Goal: Navigation & Orientation: Find specific page/section

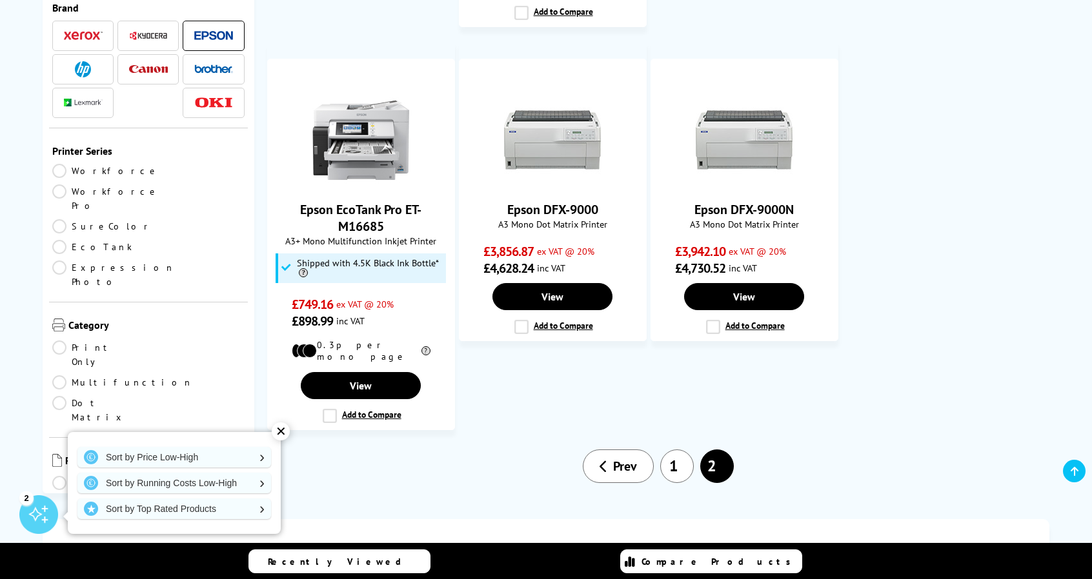
scroll to position [1303, 0]
click at [670, 449] on link "1" at bounding box center [677, 466] width 34 height 34
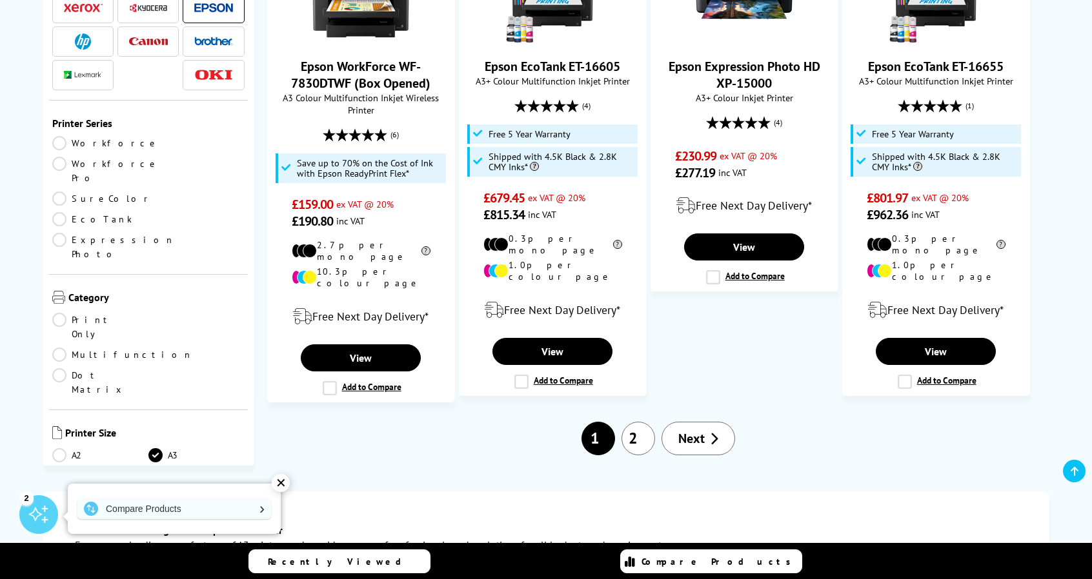
scroll to position [1523, 0]
click at [639, 422] on link "2" at bounding box center [638, 439] width 34 height 34
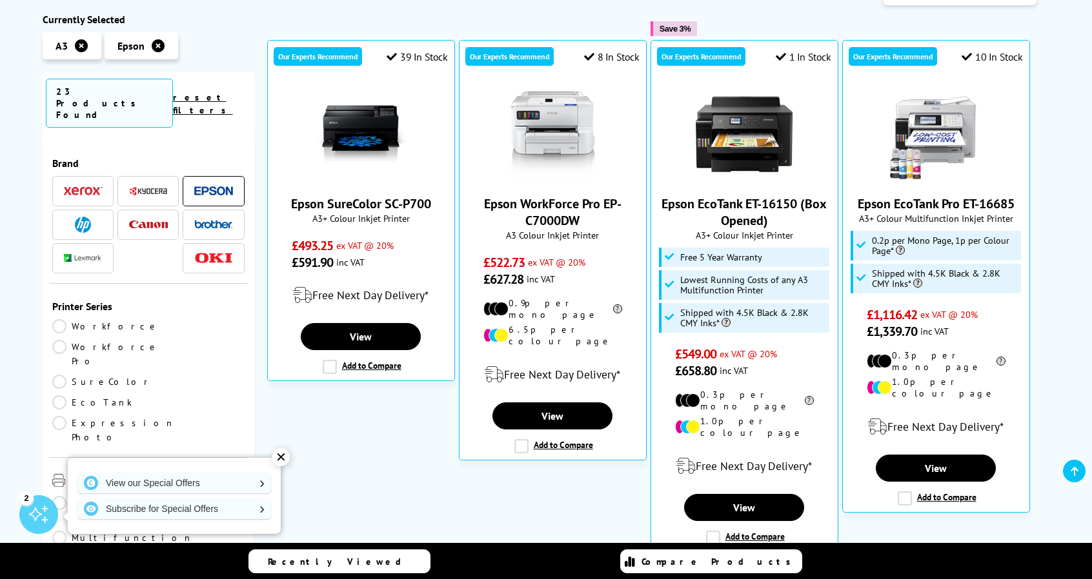
scroll to position [291, 0]
